Goal: Obtain resource: Download file/media

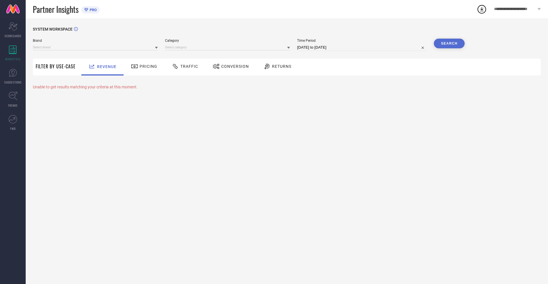
type input "NIKE"
type input "All"
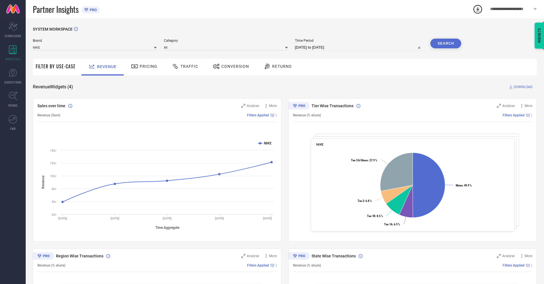
click at [229, 67] on span "Conversion" at bounding box center [235, 66] width 28 height 5
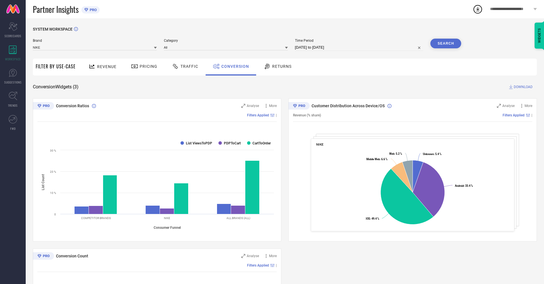
click at [359, 47] on input "[DATE] to [DATE]" at bounding box center [359, 47] width 129 height 7
select select "7"
select select "2025"
select select "8"
select select "2025"
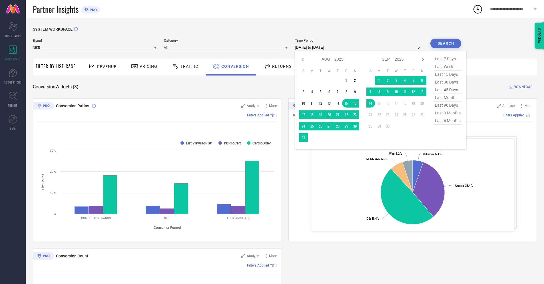
select select "8"
select select "2025"
select select "9"
select select "2025"
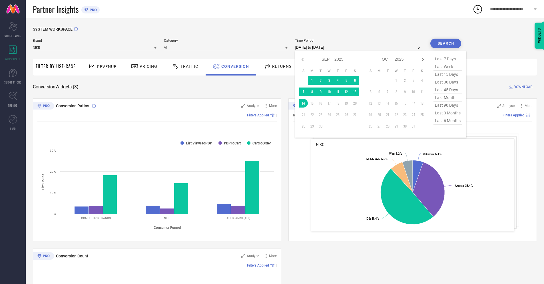
click at [302, 103] on td "14" at bounding box center [303, 103] width 9 height 9
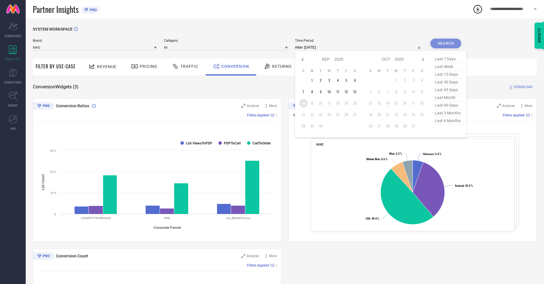
type input "14-09-2025 to 14-09-2025"
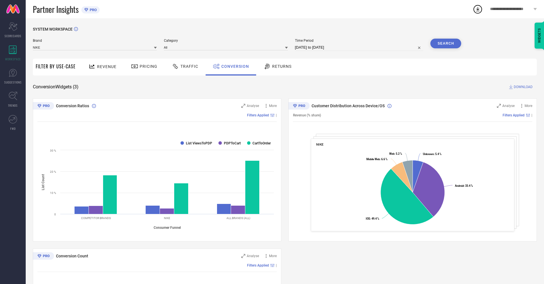
click at [446, 43] on button "Search" at bounding box center [445, 44] width 31 height 10
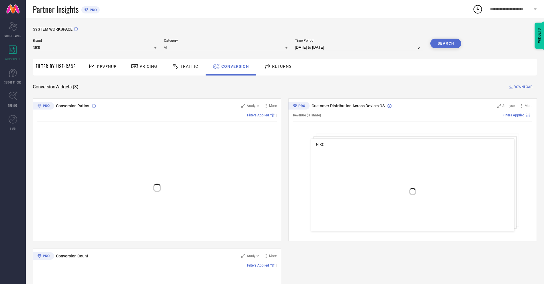
click at [523, 87] on span "DOWNLOAD" at bounding box center [523, 87] width 19 height 6
